Goal: Task Accomplishment & Management: Manage account settings

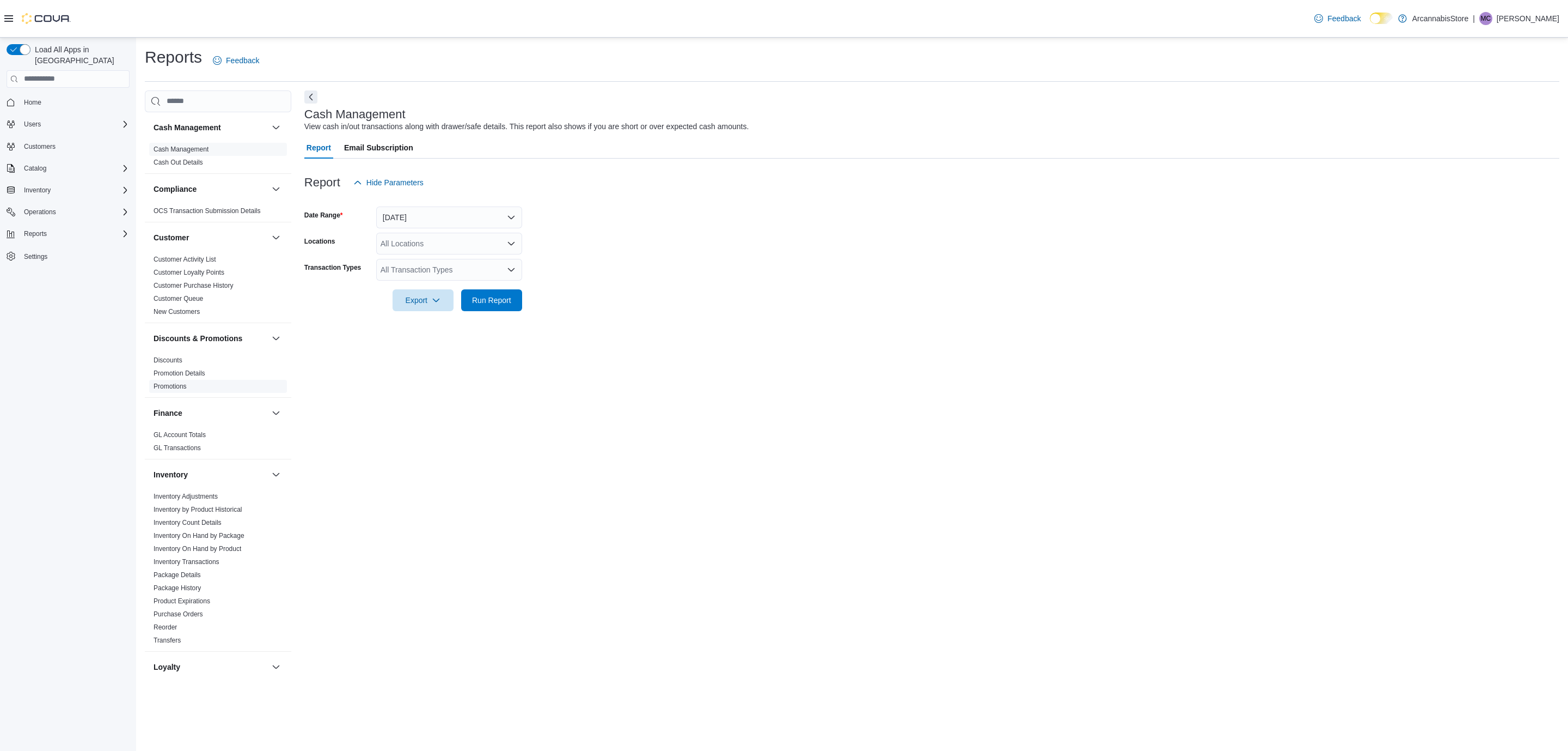
click at [195, 309] on link "New Customers" at bounding box center [176, 311] width 46 height 7
click at [185, 386] on link "Promotions" at bounding box center [170, 386] width 33 height 7
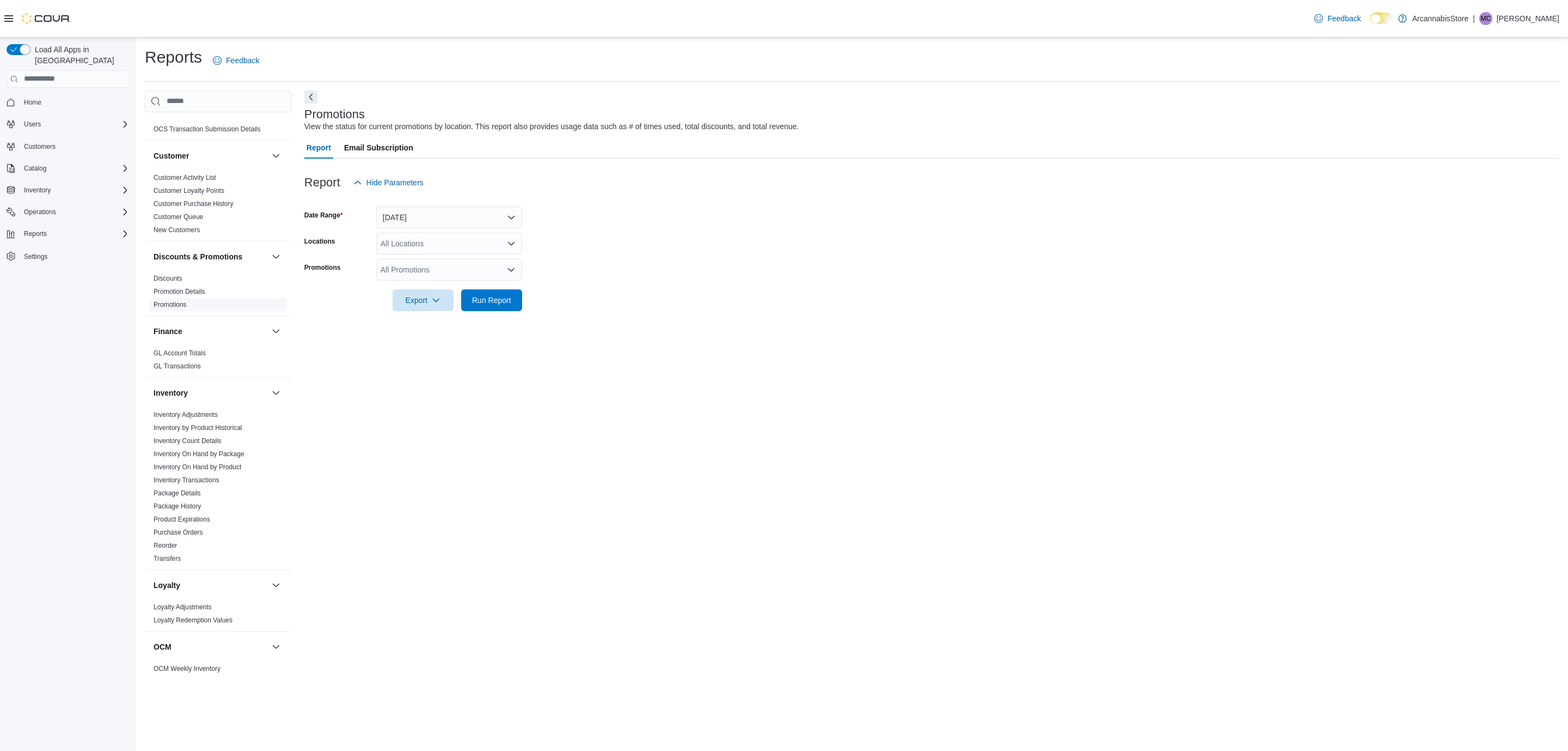
scroll to position [4, 0]
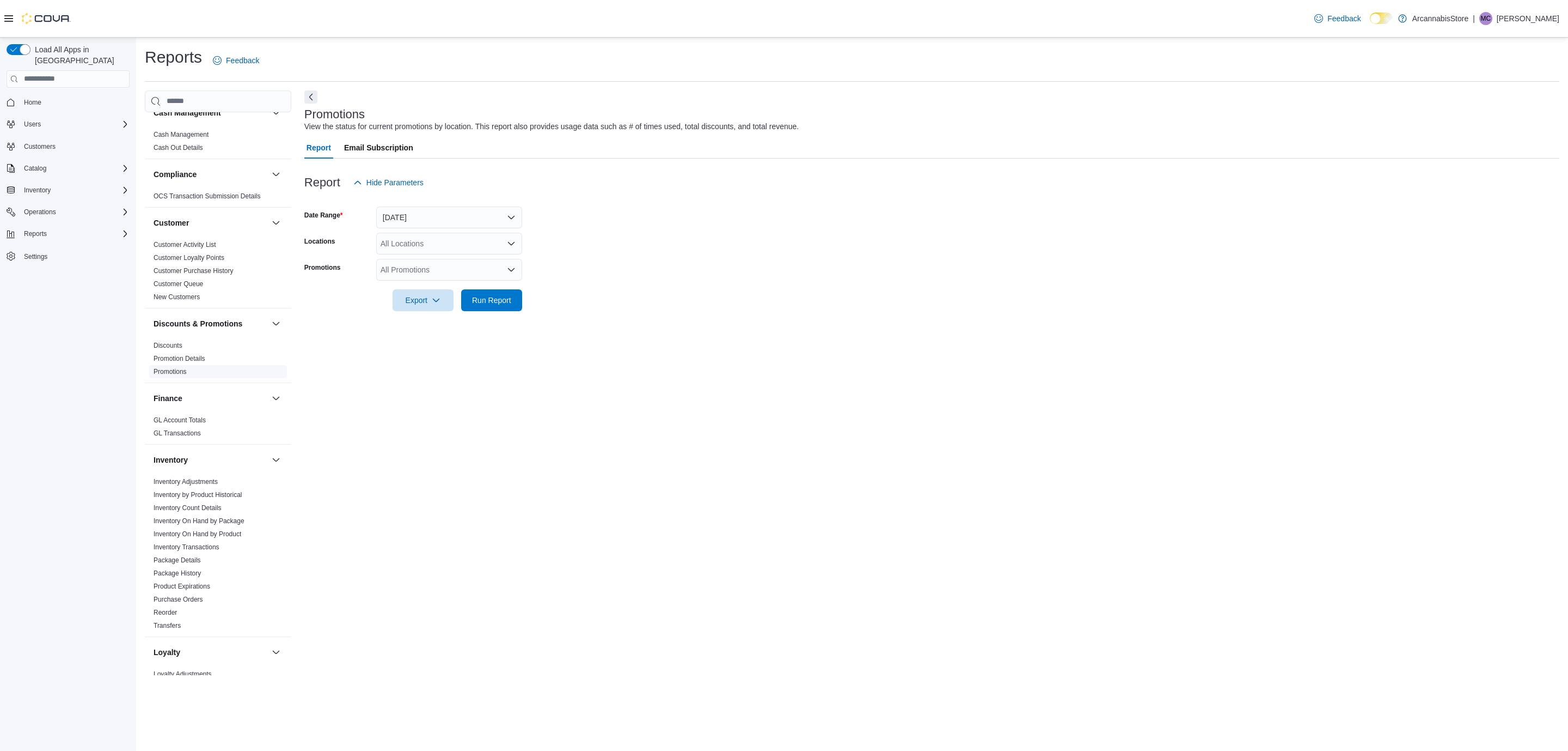
click at [164, 305] on div "Cash Management Cash Management Cash Out Details Compliance OCS Transaction Sub…" at bounding box center [218, 394] width 147 height 563
click at [164, 304] on div "Cash Management Cash Management Cash Out Details Compliance OCS Transaction Sub…" at bounding box center [218, 394] width 147 height 563
click at [168, 386] on link "Promotions" at bounding box center [170, 386] width 33 height 7
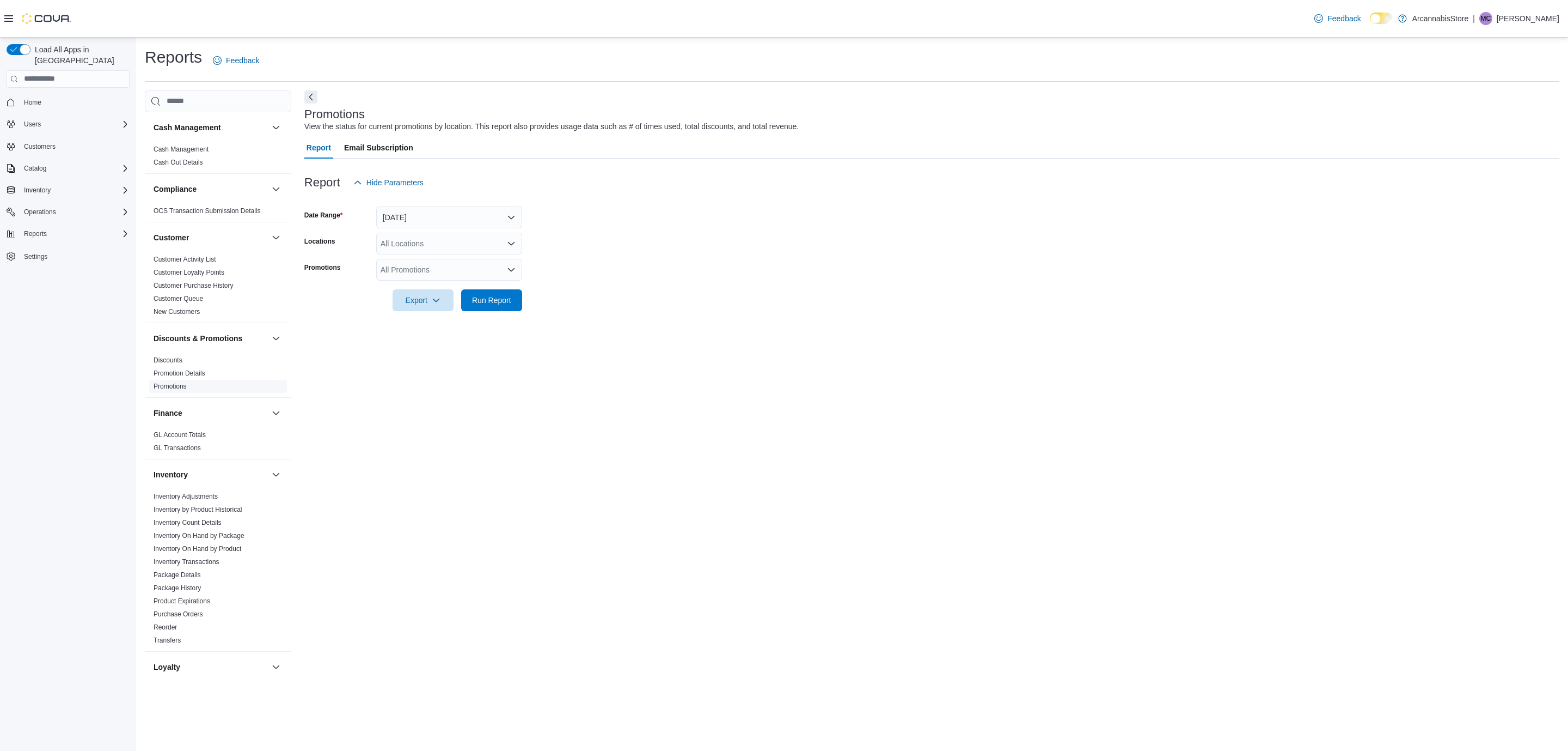
click at [168, 386] on link "Promotions" at bounding box center [170, 386] width 33 height 7
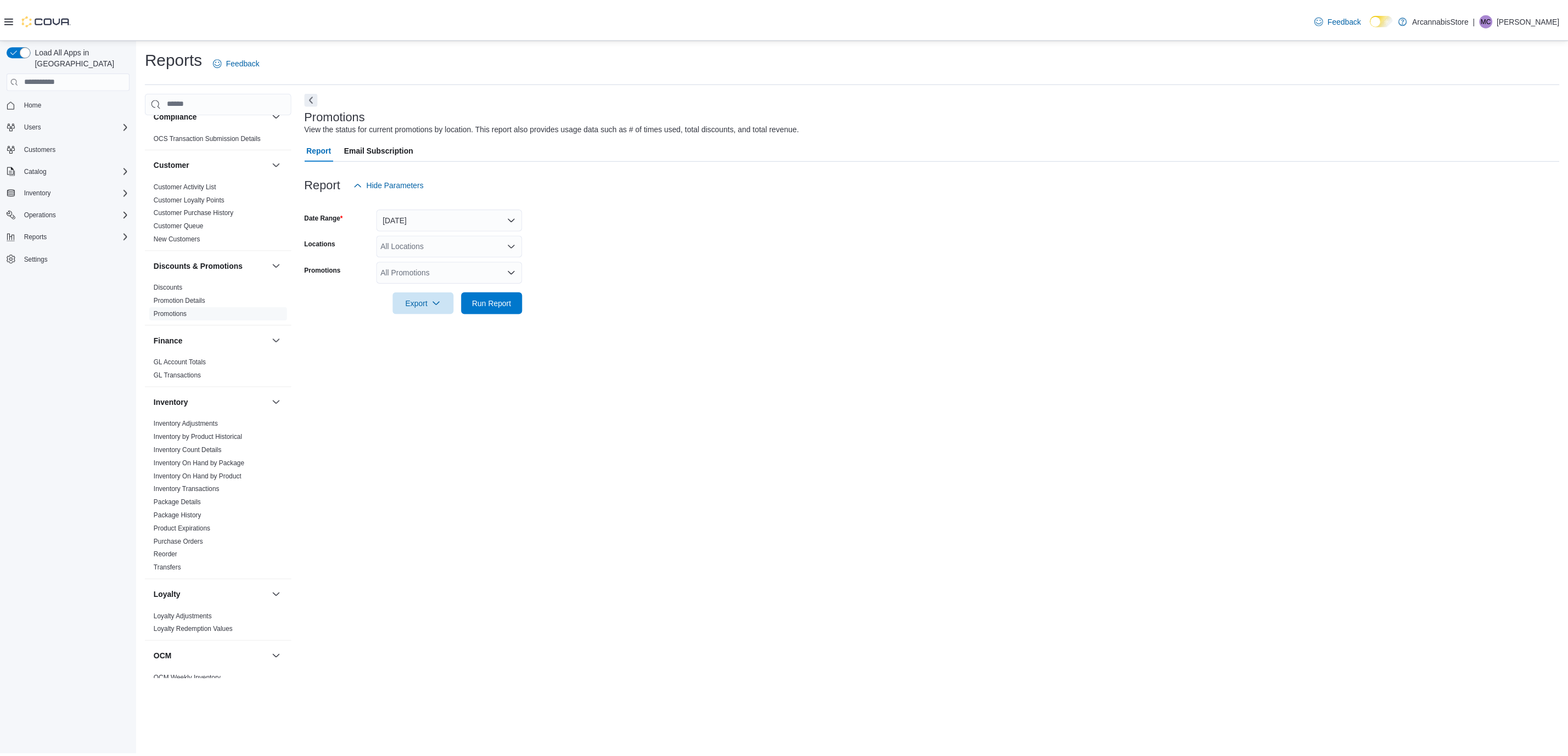
scroll to position [82, 0]
click at [54, 163] on div "Catalog" at bounding box center [75, 169] width 111 height 13
click at [46, 211] on span "Promotions" at bounding box center [36, 216] width 33 height 9
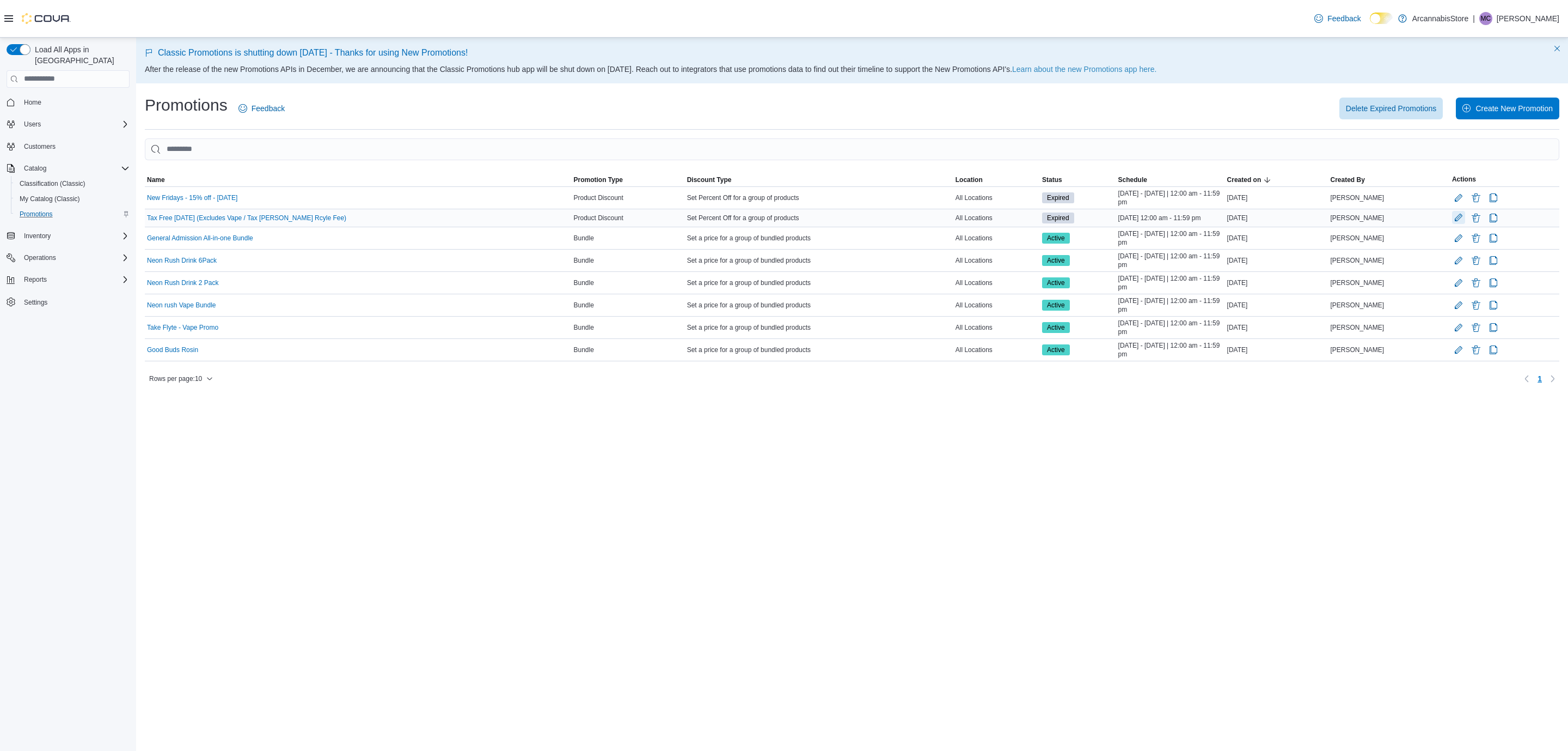
click at [1452, 219] on button "Edit Promotion" at bounding box center [1458, 217] width 13 height 13
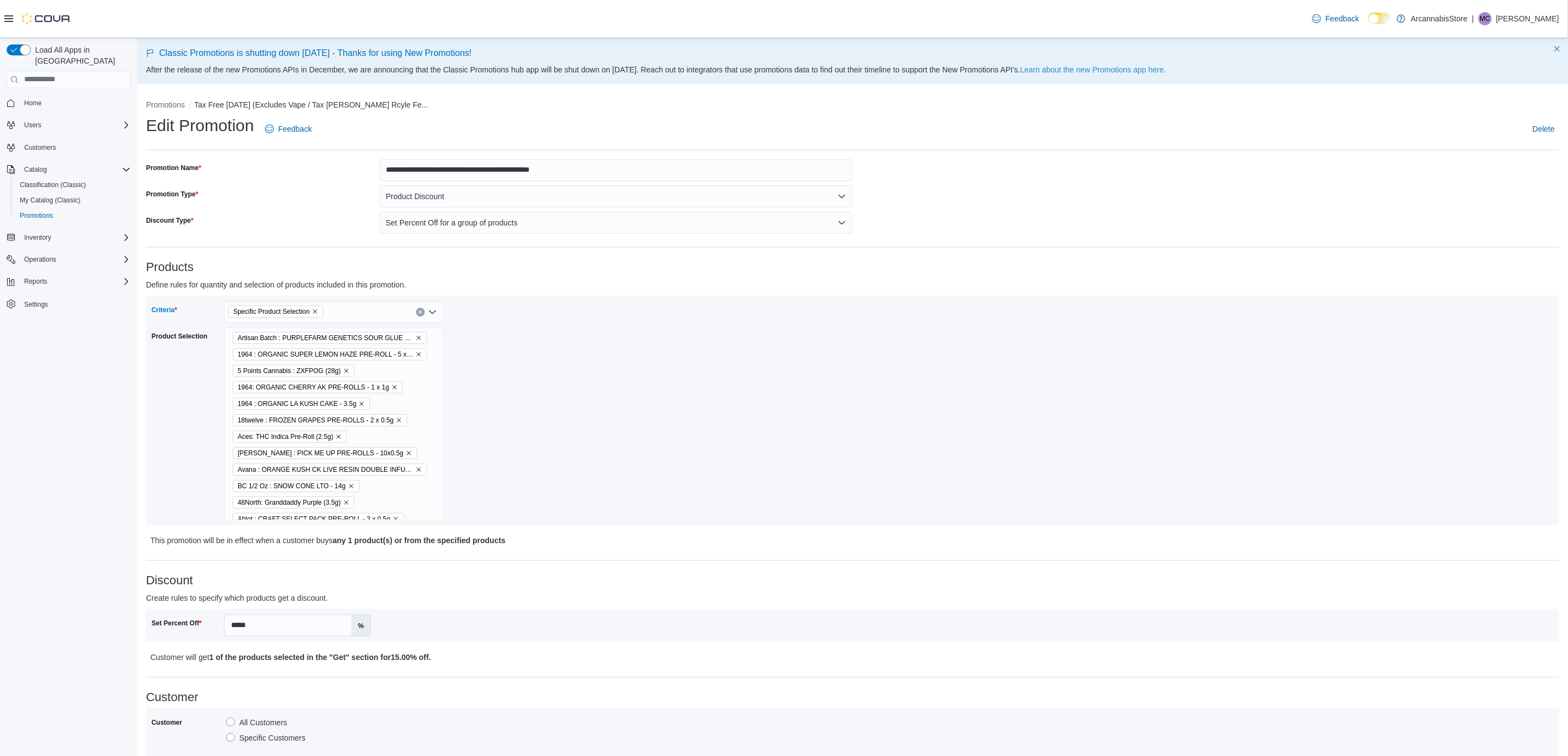
click at [421, 310] on icon "Clear input" at bounding box center [420, 312] width 4 height 4
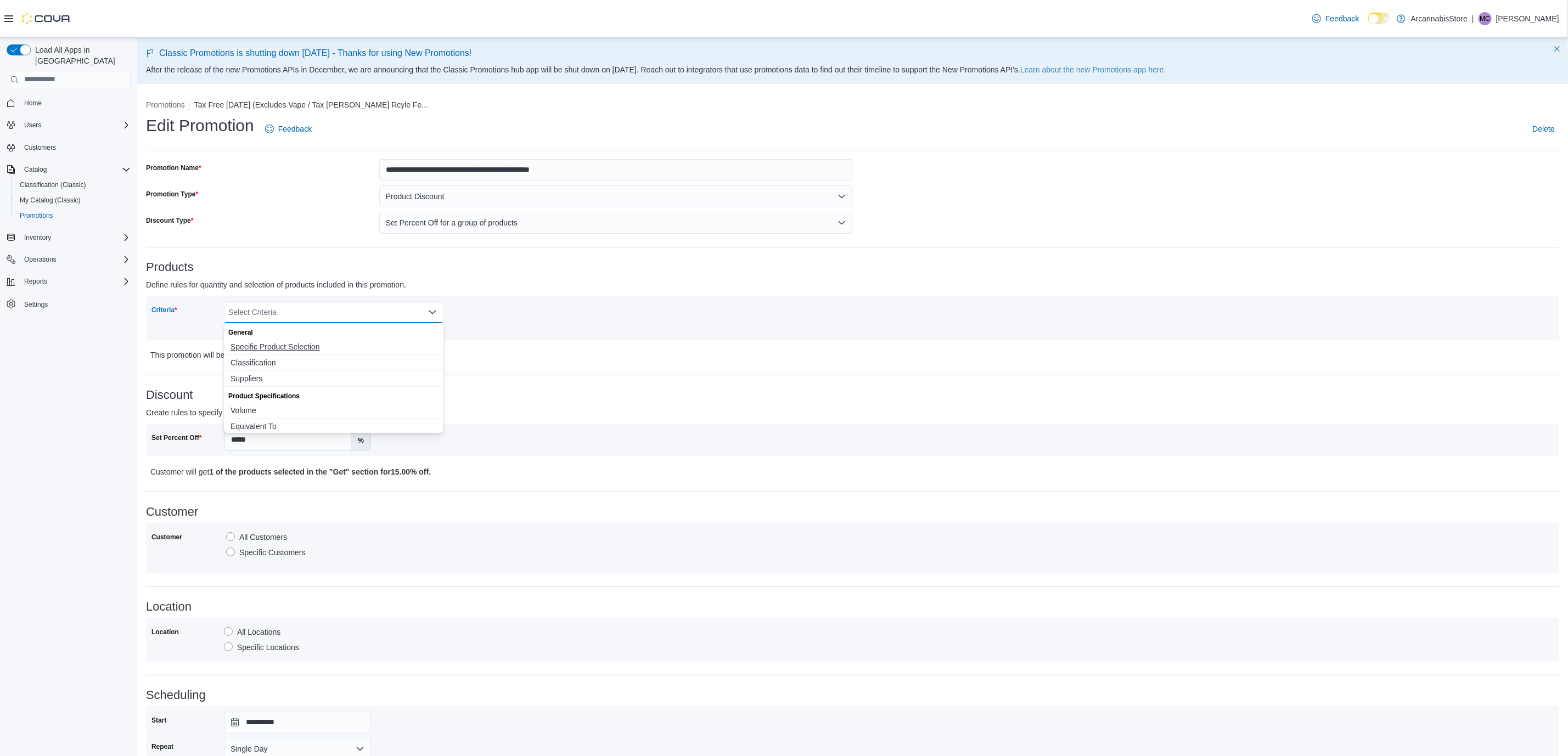
click at [340, 342] on span "Specific Product Selection" at bounding box center [334, 347] width 207 height 11
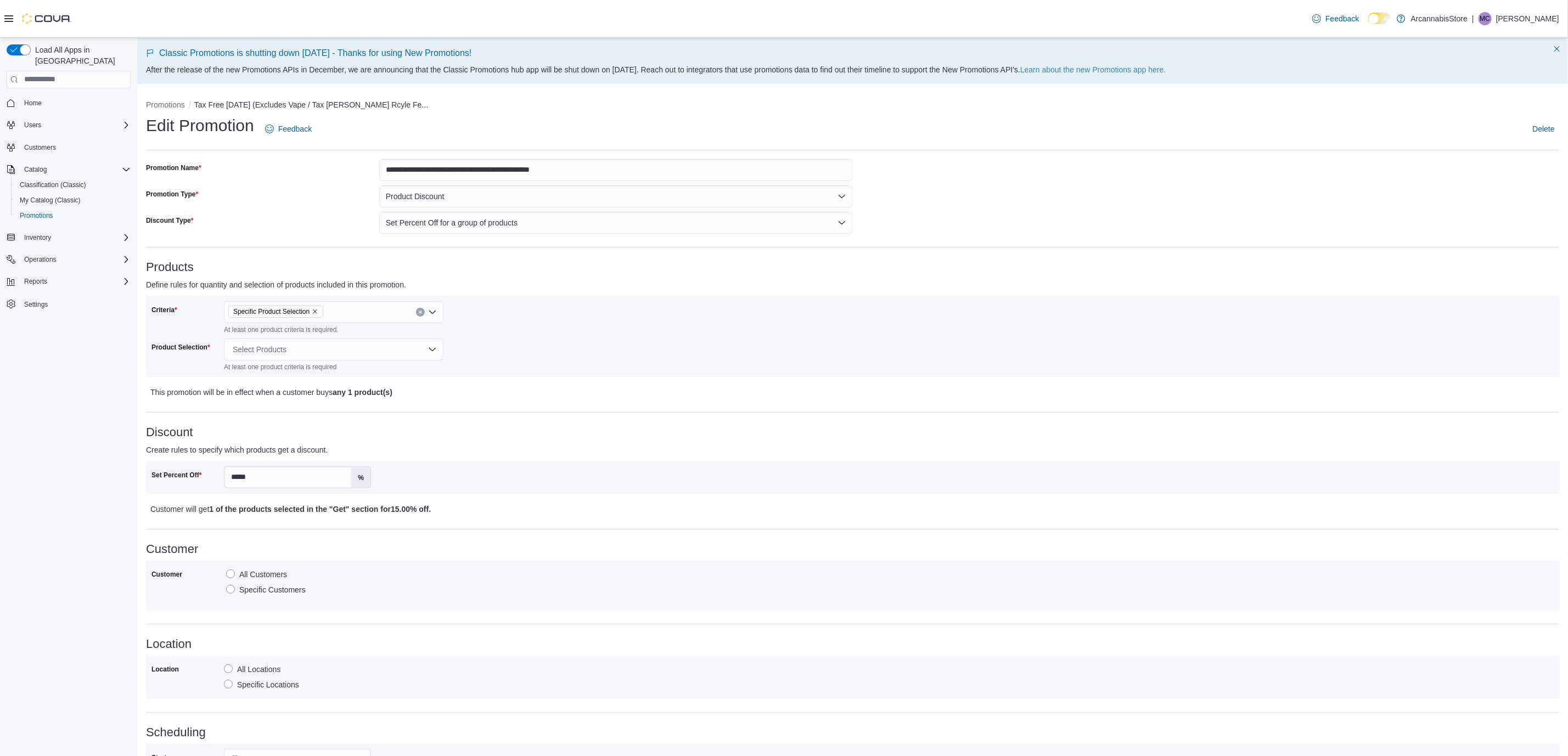
click at [521, 352] on div "Criteria Specific Product Selection At least one product criteria is required. …" at bounding box center [502, 336] width 701 height 70
click at [356, 349] on div "Select Products" at bounding box center [333, 349] width 220 height 22
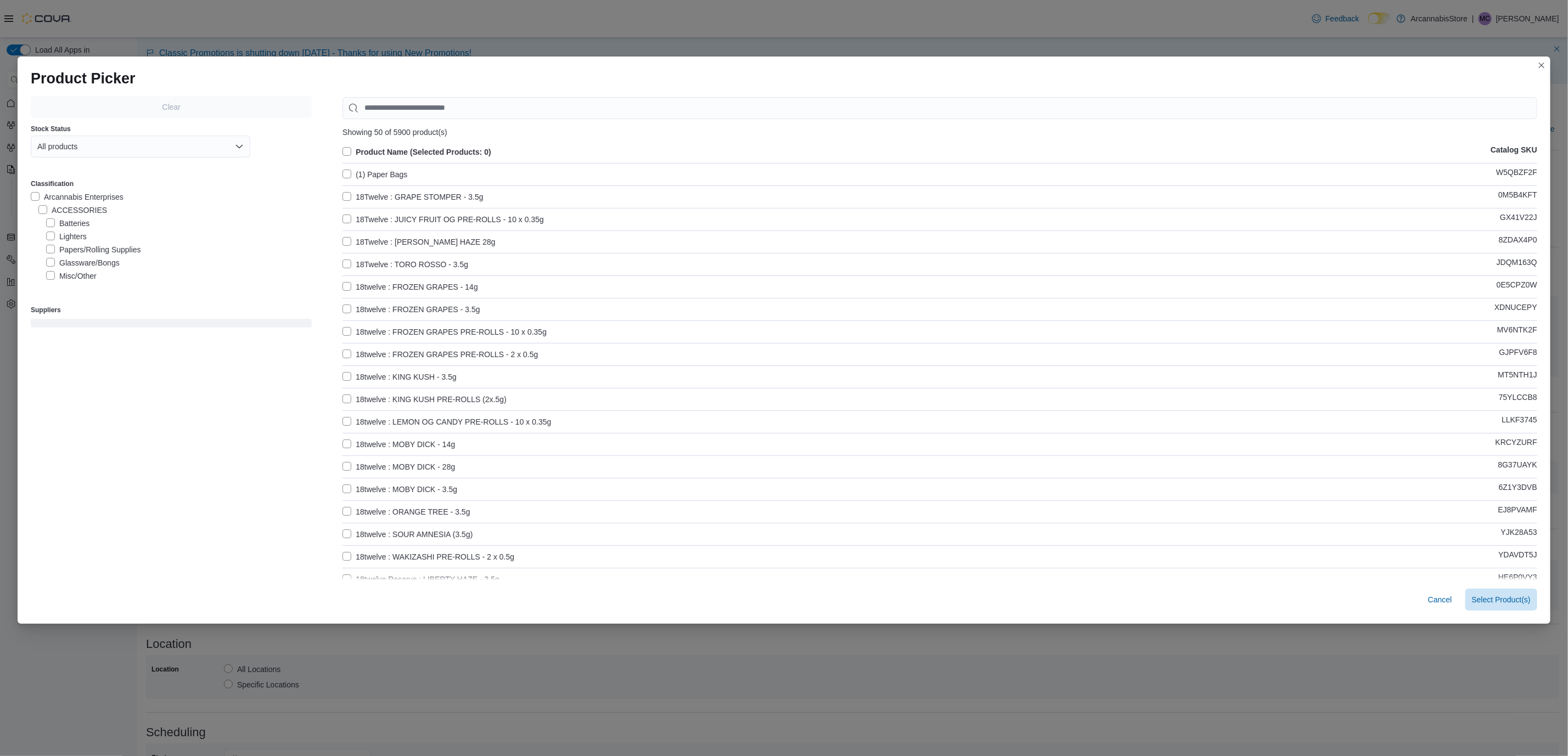
click at [32, 196] on label "Arcannabis Enterprises" at bounding box center [77, 197] width 93 height 13
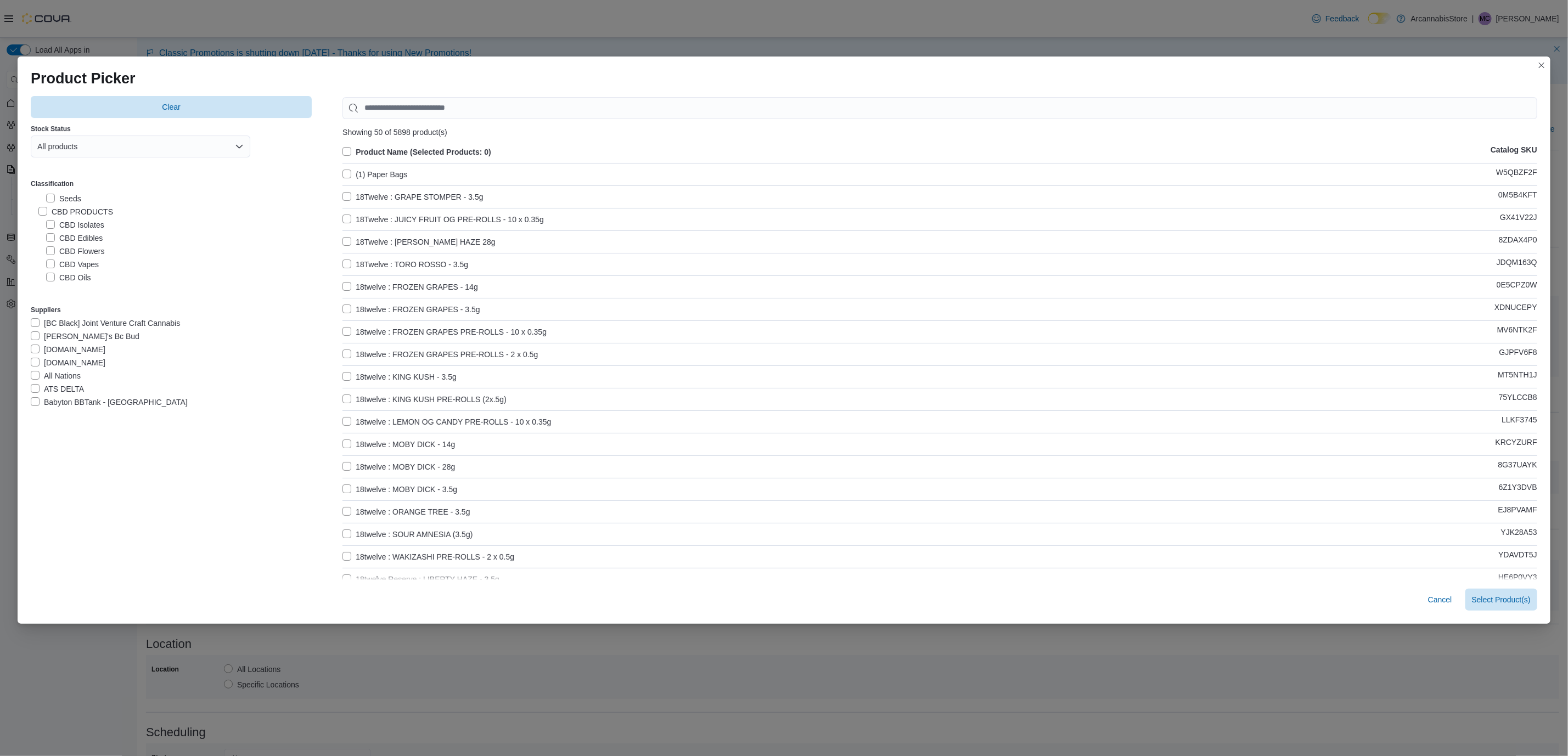
scroll to position [814, 0]
click at [38, 250] on label "Integrated Gift Card" at bounding box center [79, 251] width 80 height 13
click at [38, 267] on label "Bags" at bounding box center [54, 264] width 31 height 13
click at [38, 277] on label "Arcannabis Cup" at bounding box center [72, 277] width 68 height 13
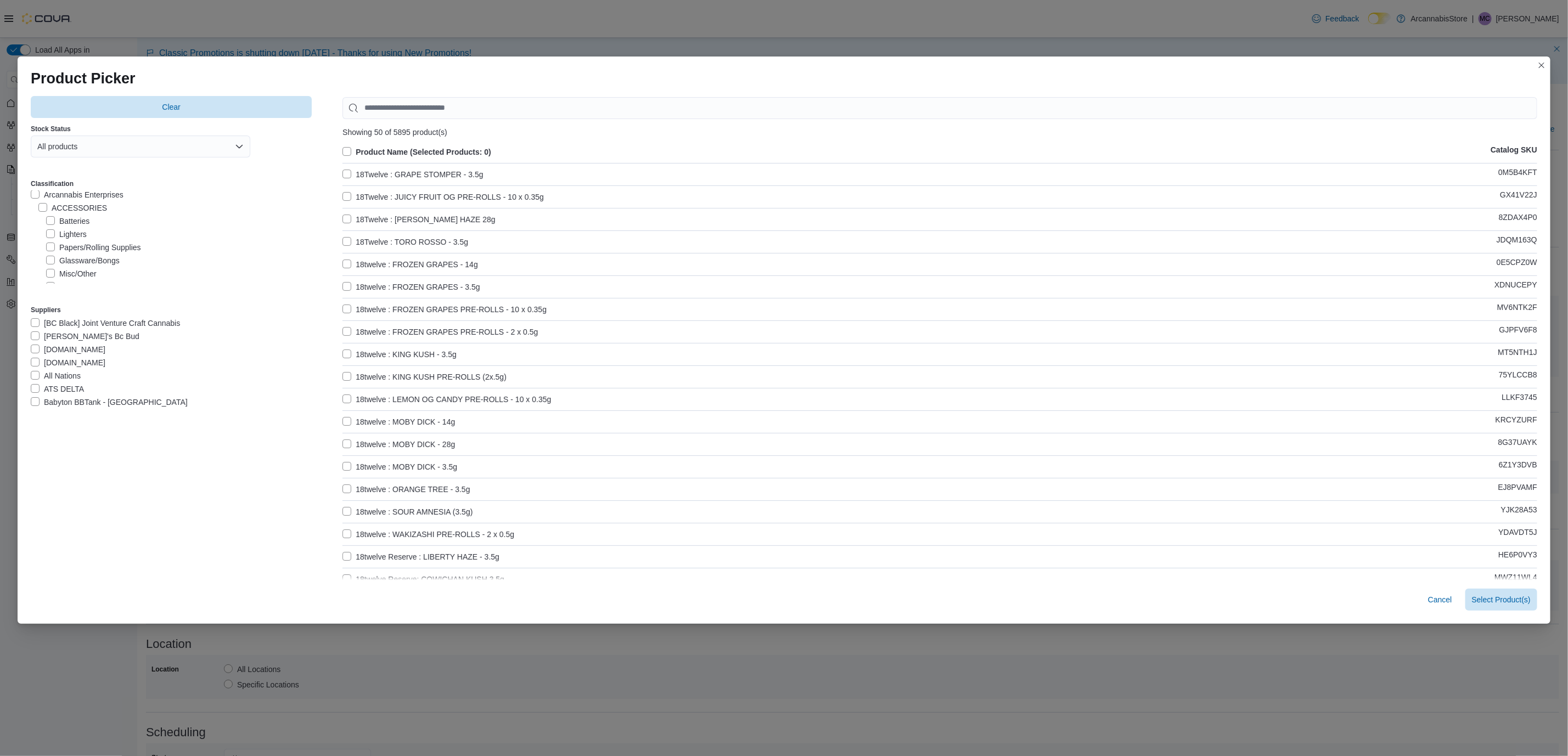
scroll to position [0, 0]
click at [46, 274] on label "Misc/Other" at bounding box center [72, 276] width 51 height 13
click at [343, 151] on label "Product Name (Selected Products: 0)" at bounding box center [417, 151] width 148 height 13
click at [1502, 592] on span "Select 5895 Product(s)" at bounding box center [1491, 598] width 78 height 22
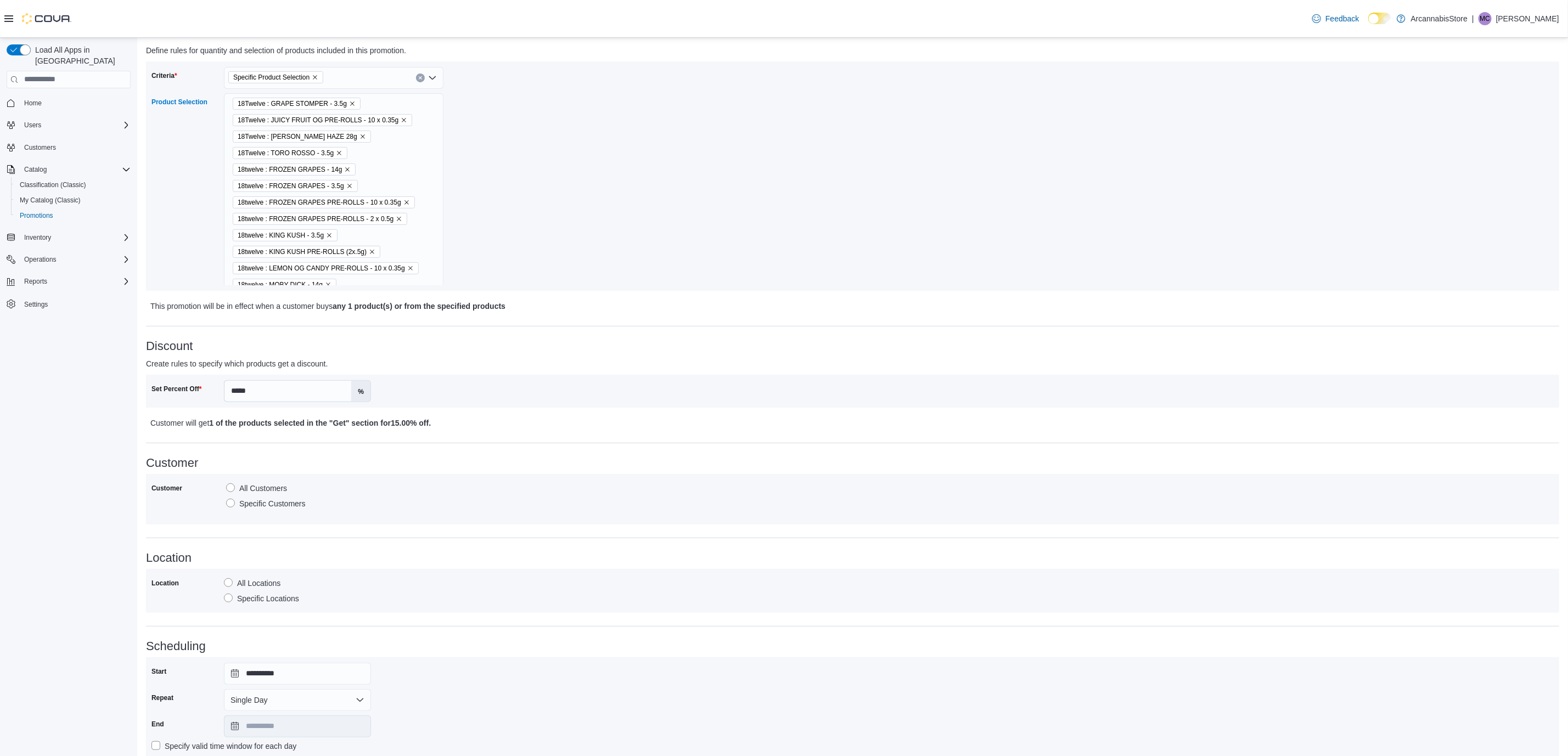
scroll to position [224, 0]
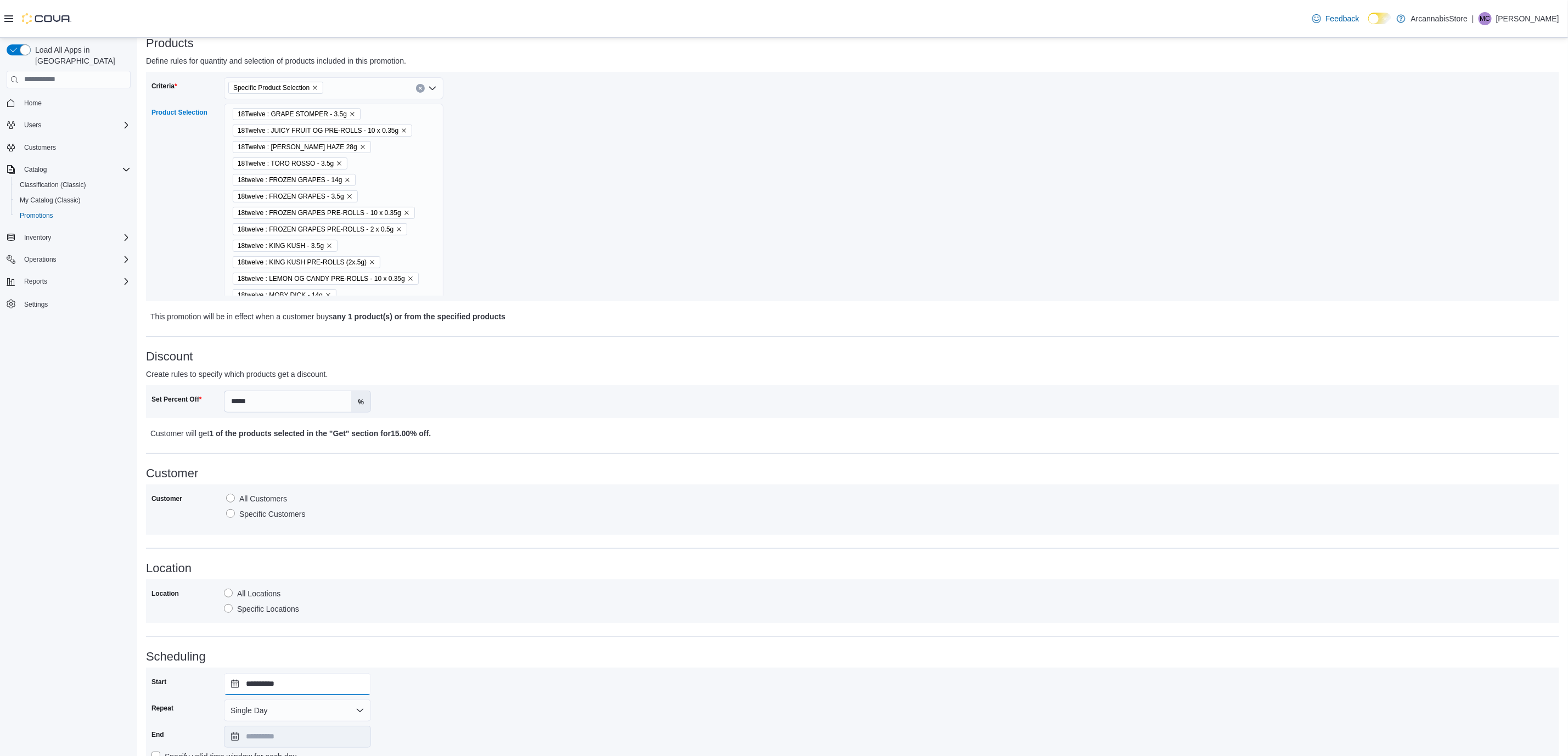
click at [273, 681] on input "**********" at bounding box center [298, 684] width 147 height 22
click at [262, 602] on div "11" at bounding box center [257, 599] width 19 height 19
type input "**********"
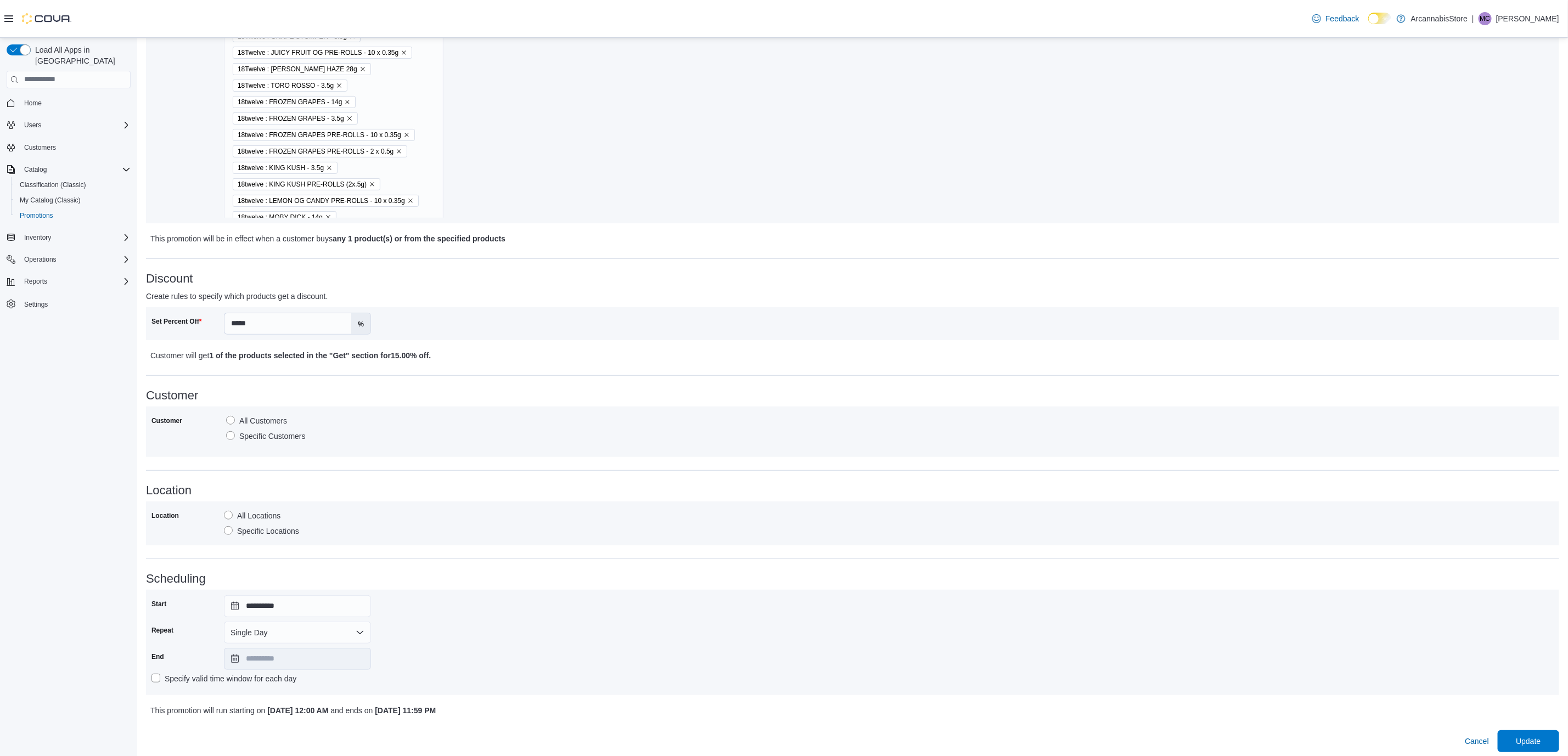
scroll to position [306, 0]
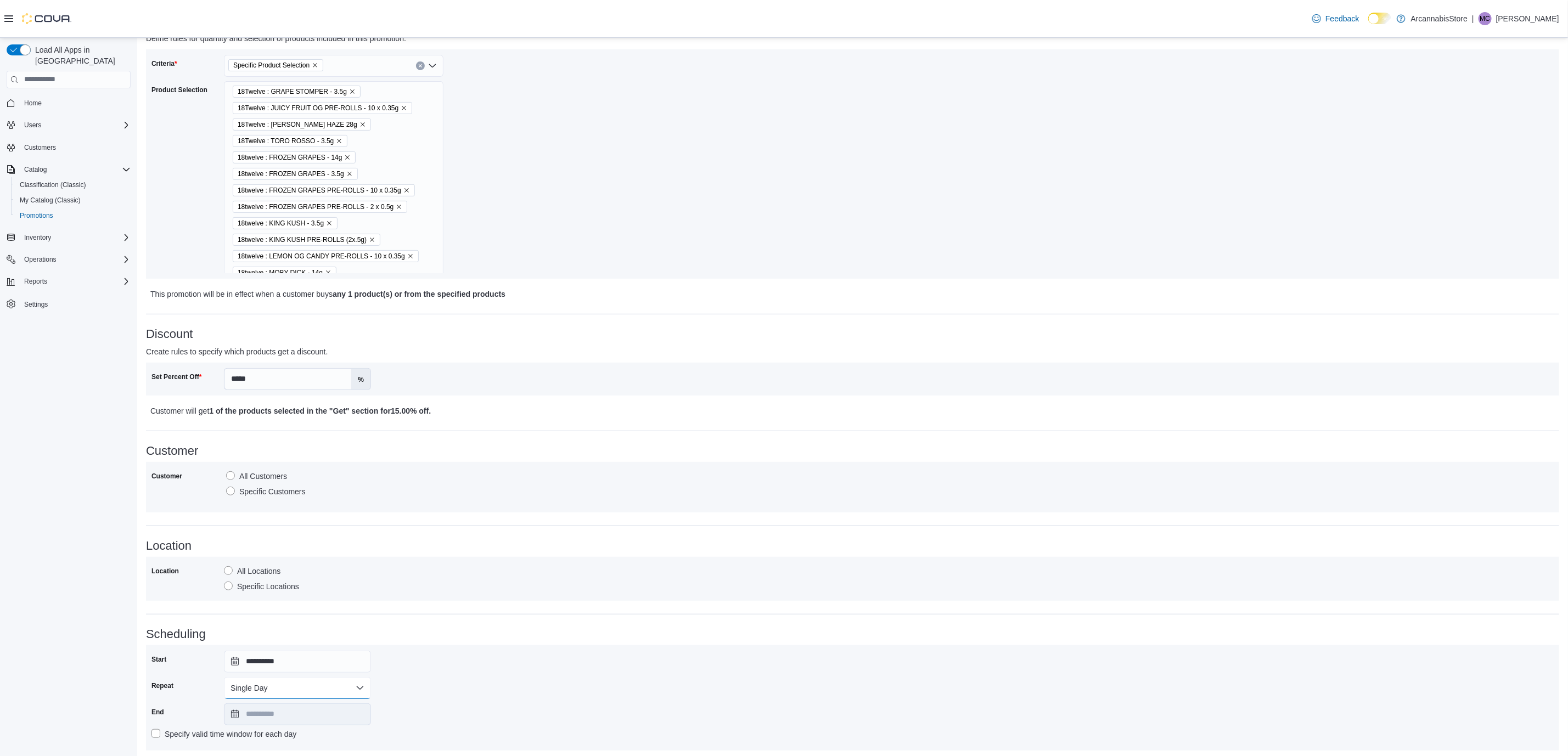
click at [302, 634] on div "**********" at bounding box center [852, 700] width 1413 height 145
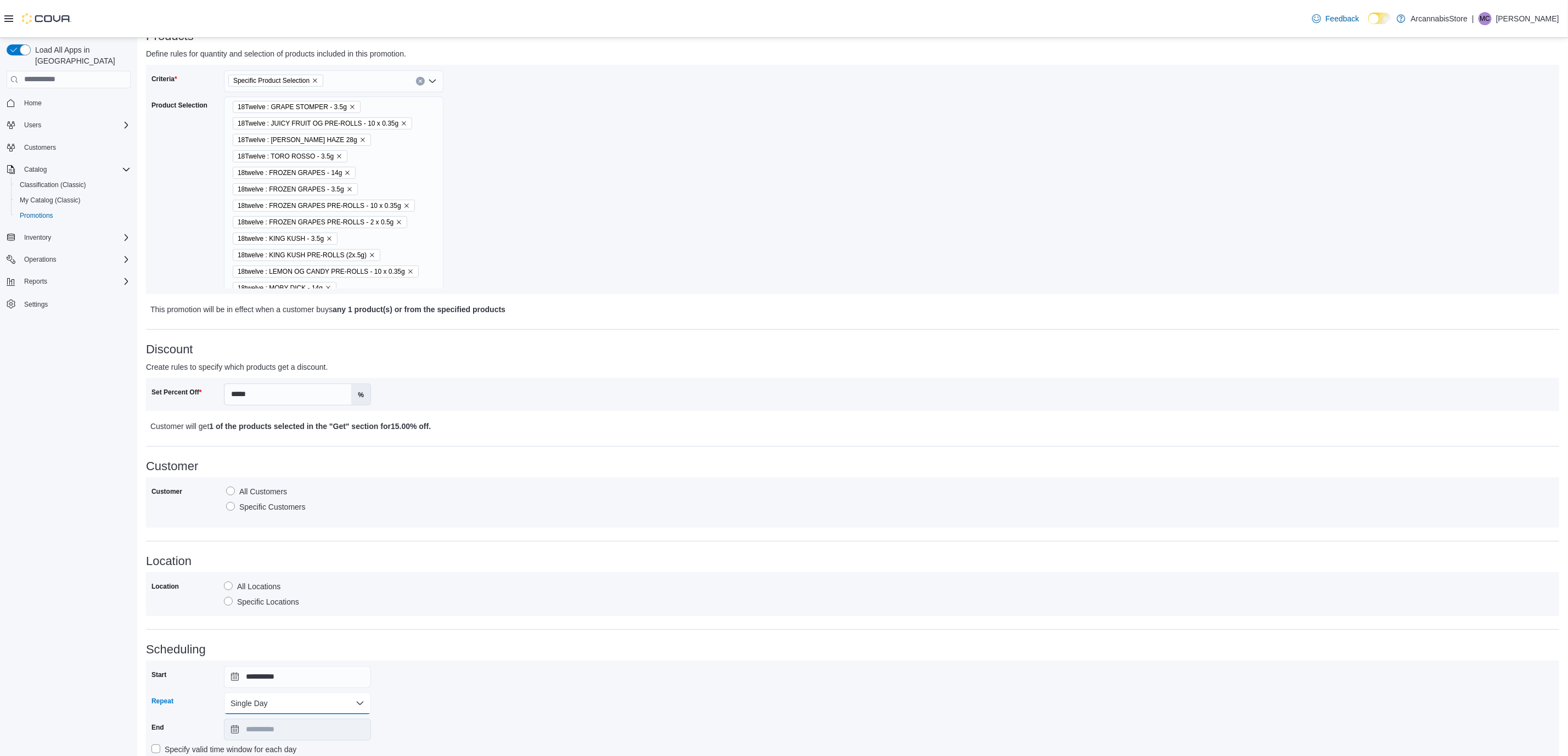
scroll to position [224, 0]
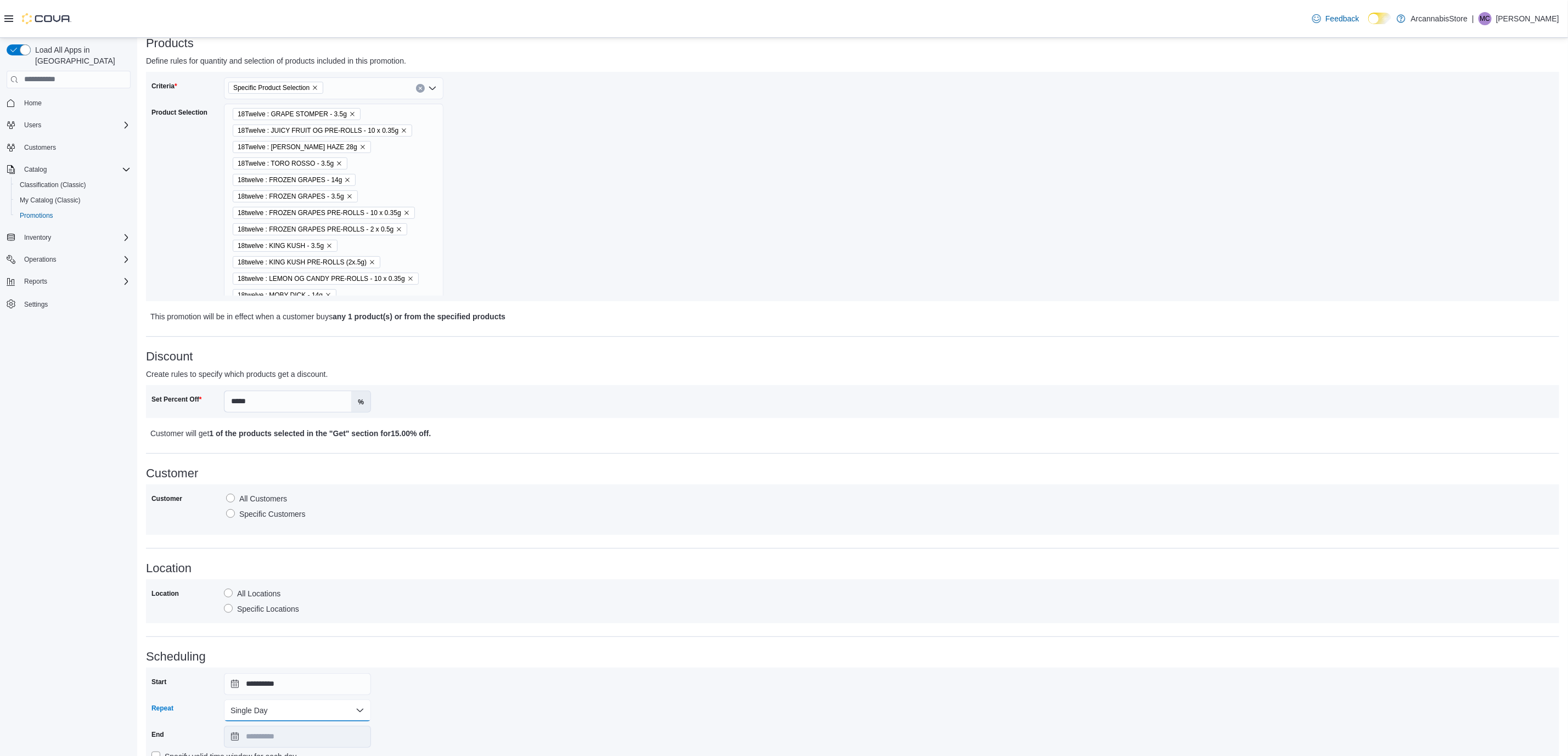
click at [310, 708] on button "Single Day" at bounding box center [298, 710] width 147 height 22
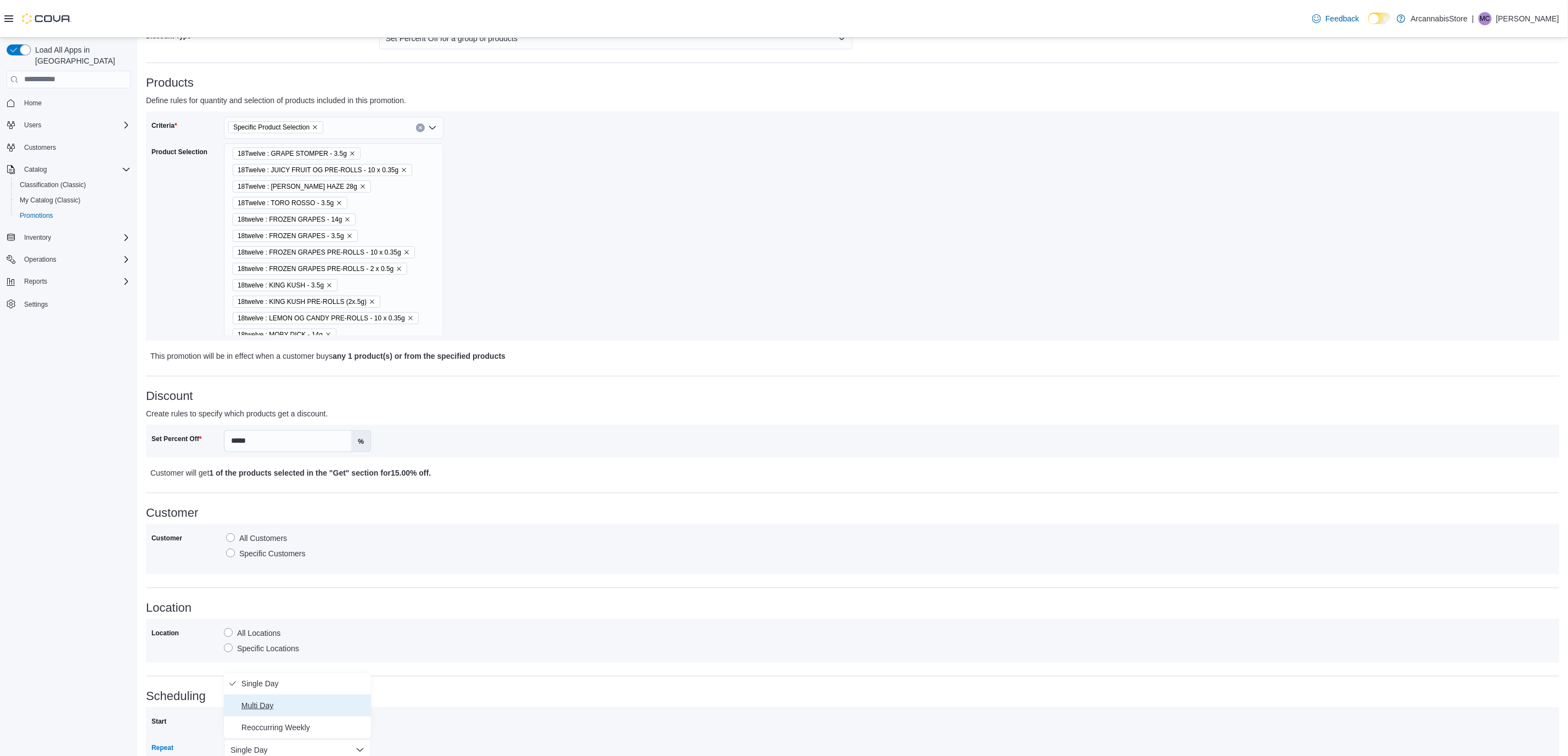
click at [288, 668] on body "**********" at bounding box center [784, 347] width 1568 height 1062
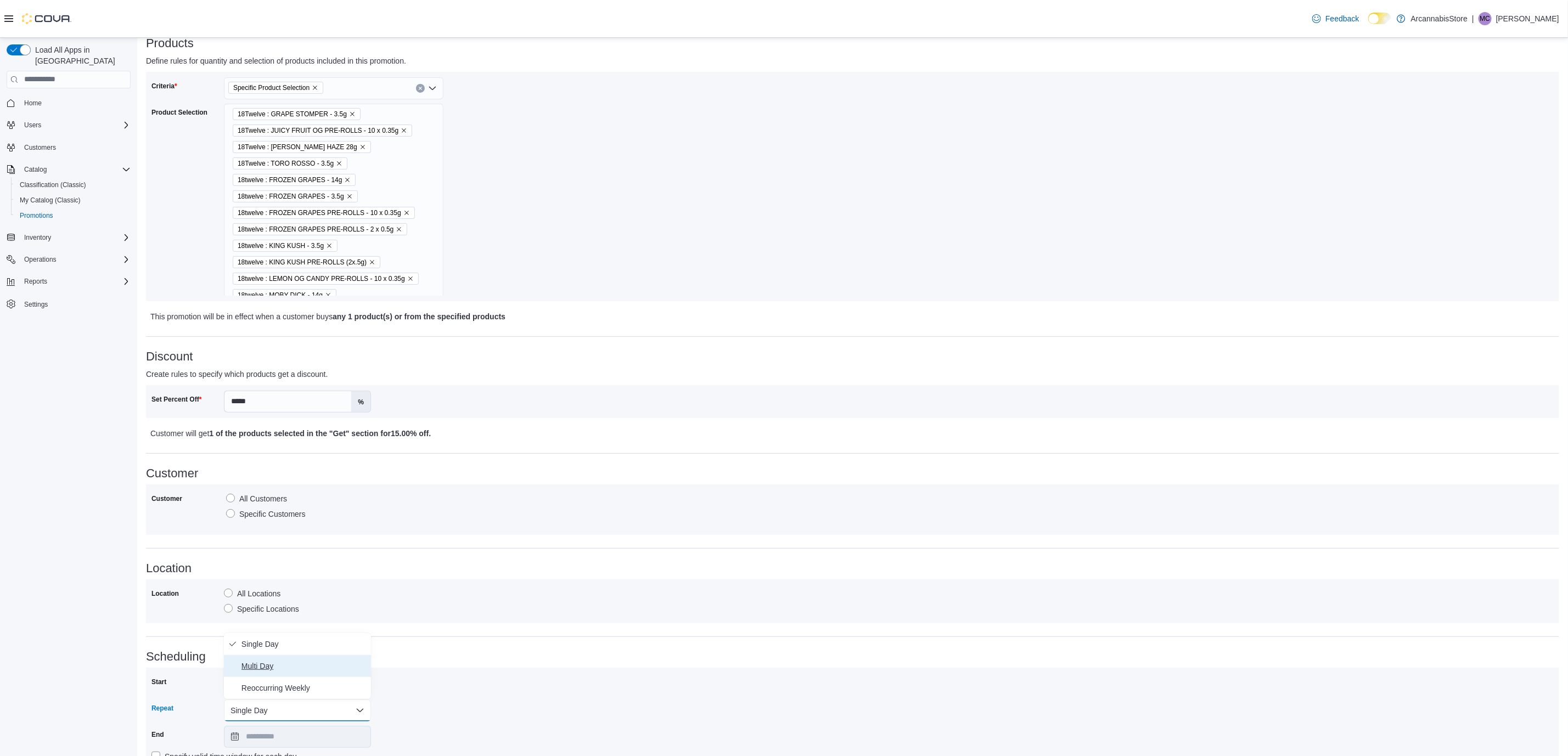
click at [264, 663] on span "Multi Day" at bounding box center [304, 665] width 125 height 13
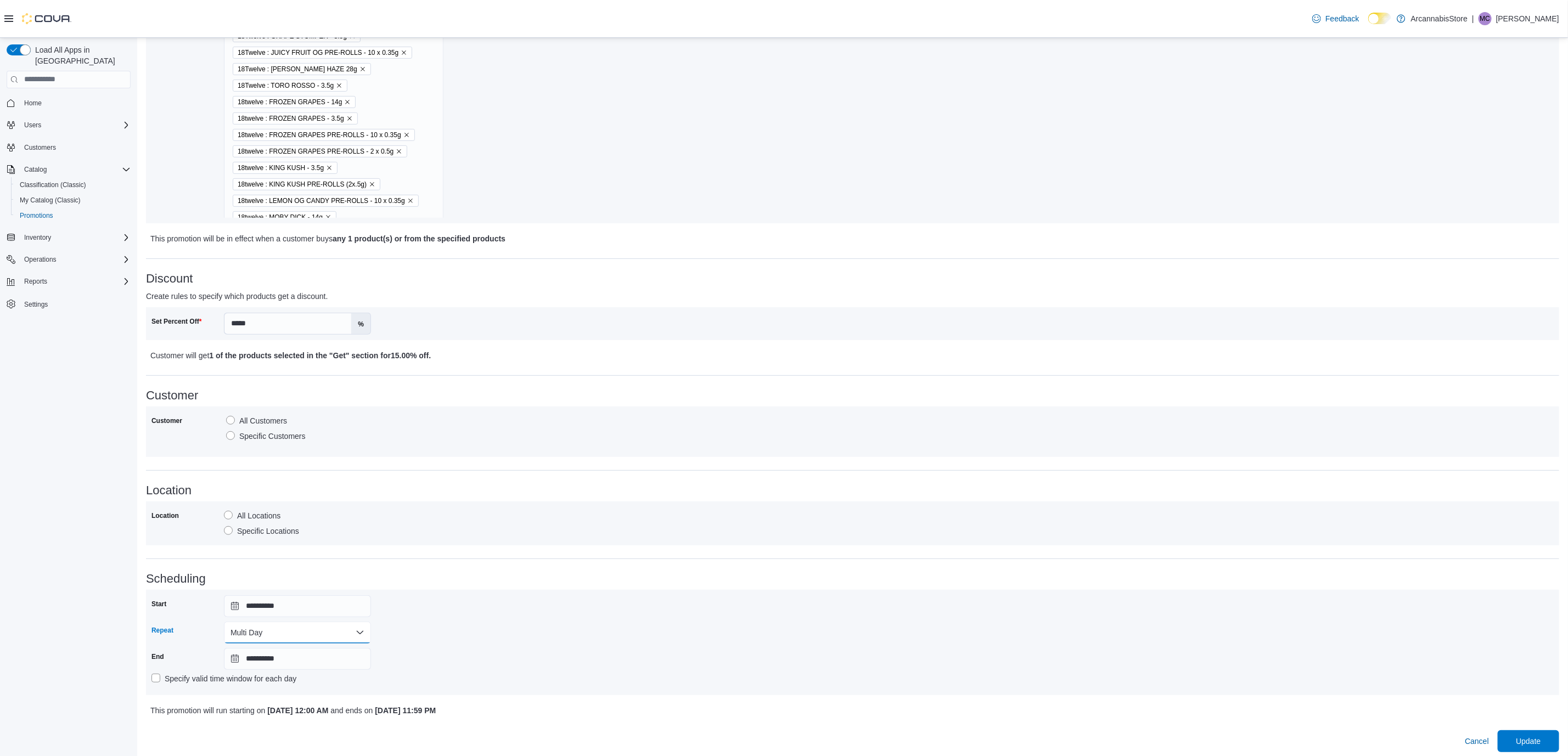
scroll to position [306, 0]
click at [272, 655] on input "**********" at bounding box center [298, 654] width 147 height 22
click at [281, 567] on div "12" at bounding box center [277, 569] width 19 height 19
type input "**********"
click at [1540, 737] on span "Update" at bounding box center [1528, 736] width 25 height 11
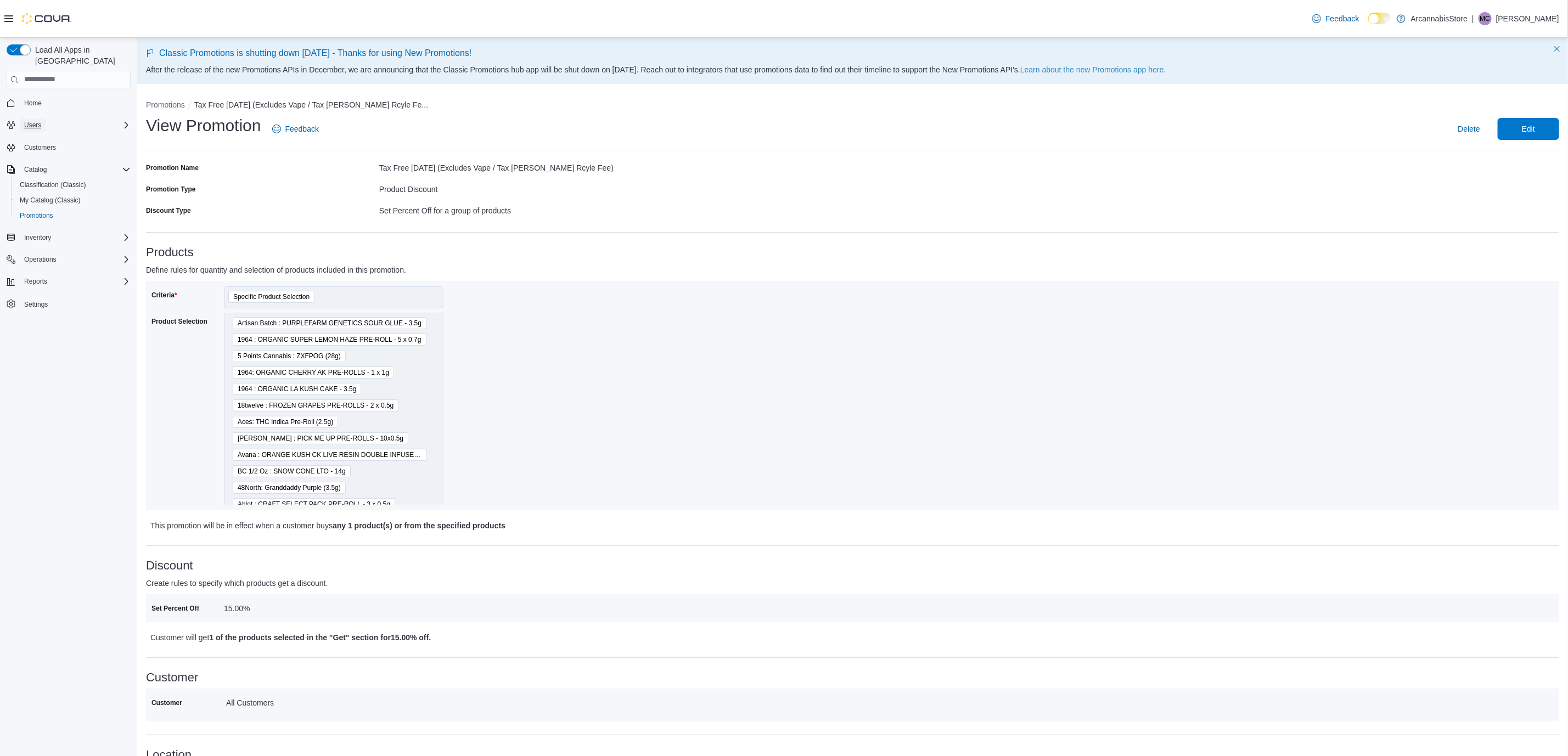
click at [38, 121] on span "Users" at bounding box center [33, 125] width 17 height 9
click at [35, 149] on span "Users" at bounding box center [28, 155] width 17 height 13
